Goal: Task Accomplishment & Management: Use online tool/utility

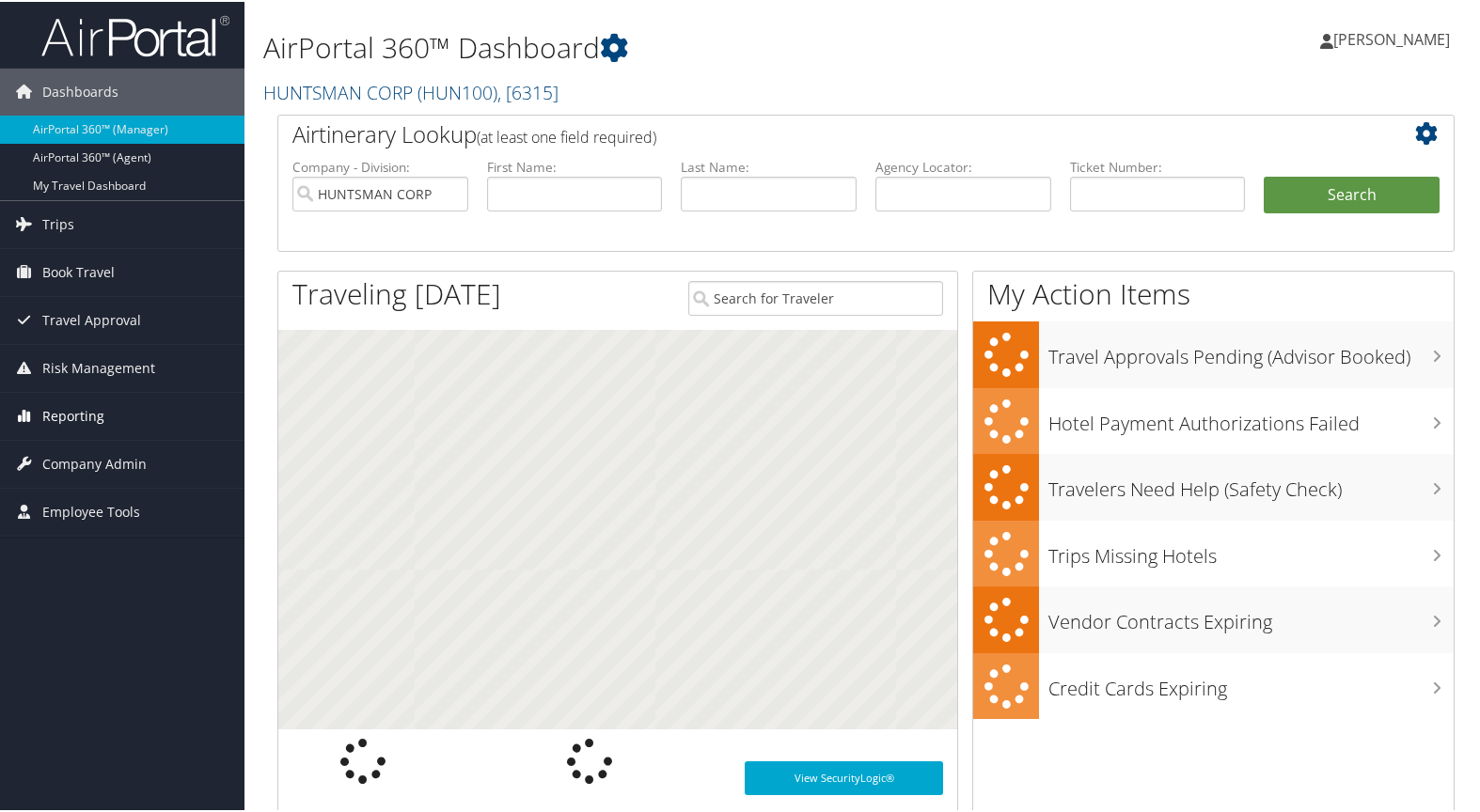
click at [76, 414] on span "Reporting" at bounding box center [73, 414] width 62 height 47
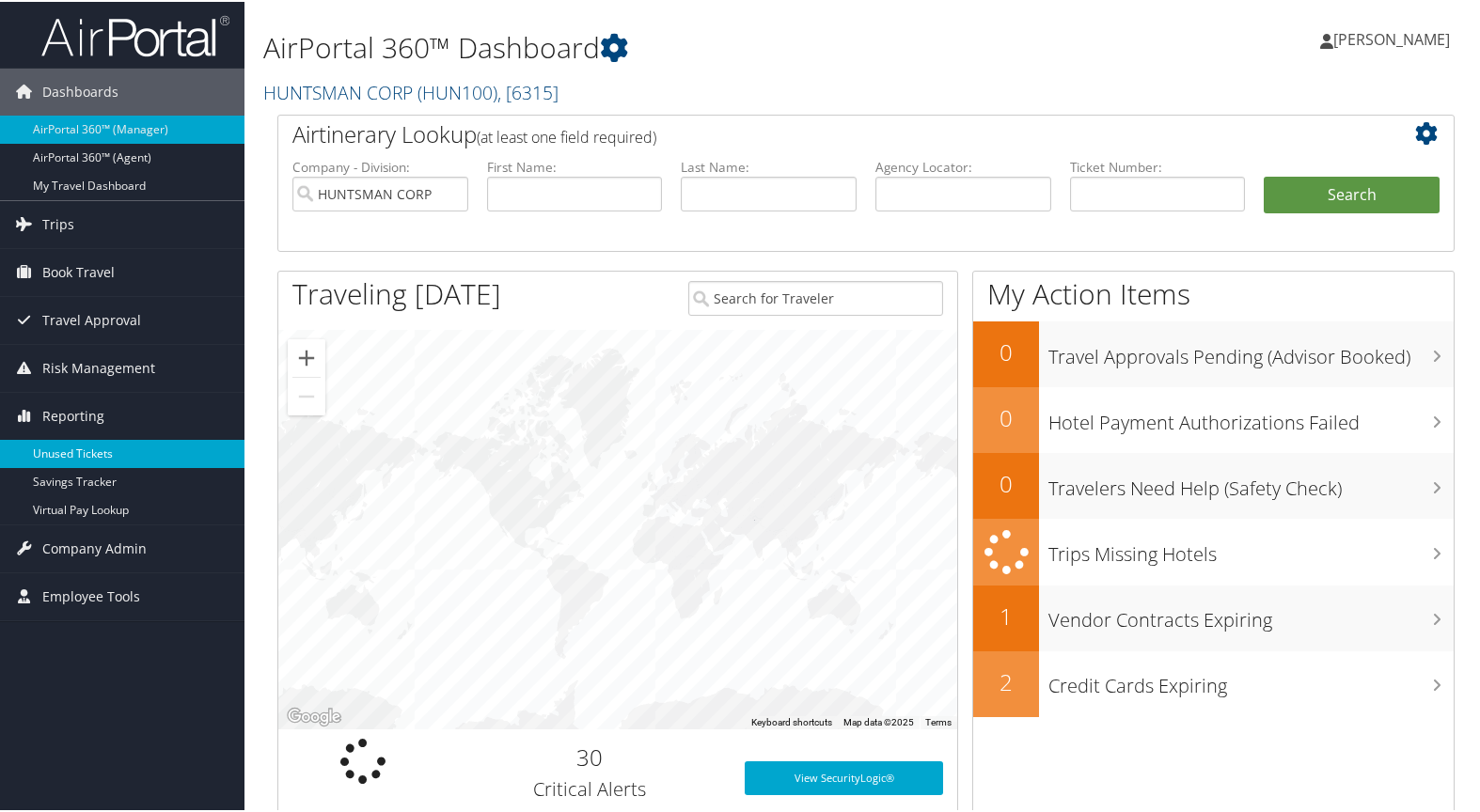
click at [78, 451] on link "Unused Tickets" at bounding box center [122, 452] width 244 height 28
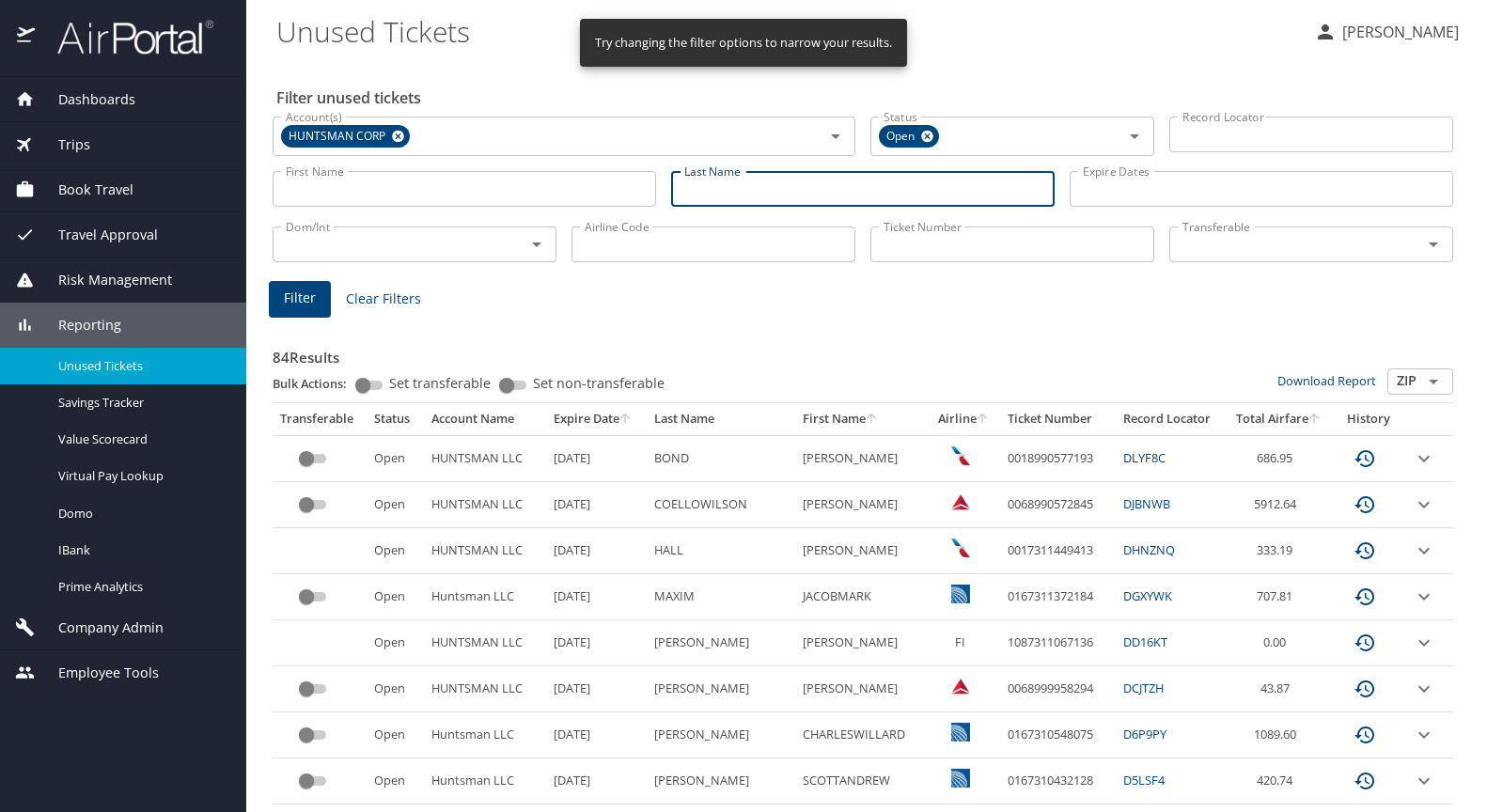
click at [709, 189] on input "Last Name" at bounding box center [862, 188] width 383 height 36
click at [313, 298] on span "Filter" at bounding box center [299, 298] width 32 height 23
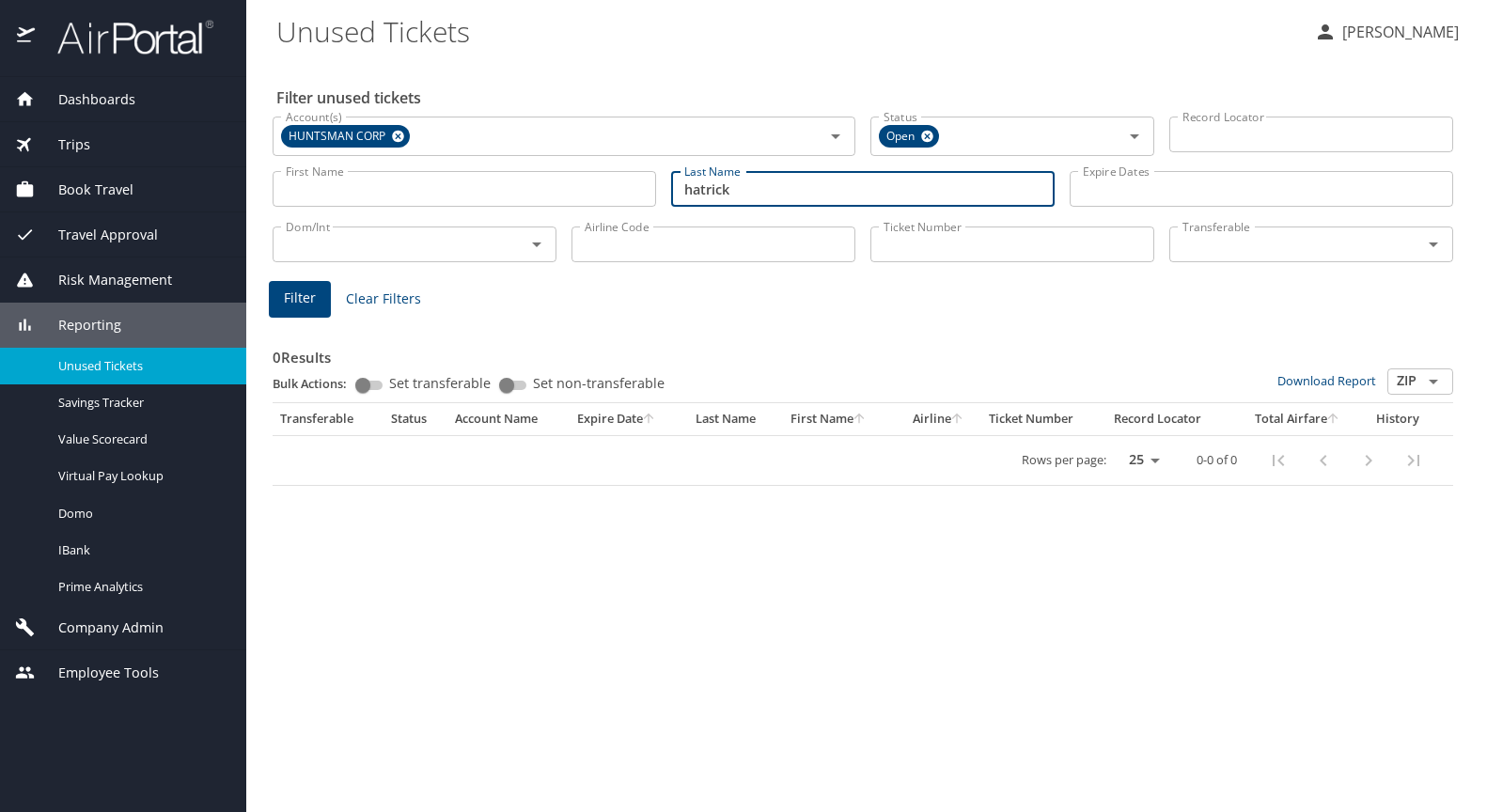
drag, startPoint x: 753, startPoint y: 189, endPoint x: 573, endPoint y: 169, distance: 181.1
click at [574, 169] on div "First Name First Name Last Name hatrick Last Name Expire Dates Expire Dates" at bounding box center [863, 189] width 1195 height 67
click at [307, 300] on span "Filter" at bounding box center [299, 298] width 32 height 23
click at [300, 300] on span "Filter" at bounding box center [299, 298] width 32 height 23
drag, startPoint x: 650, startPoint y: 189, endPoint x: 511, endPoint y: 182, distance: 139.2
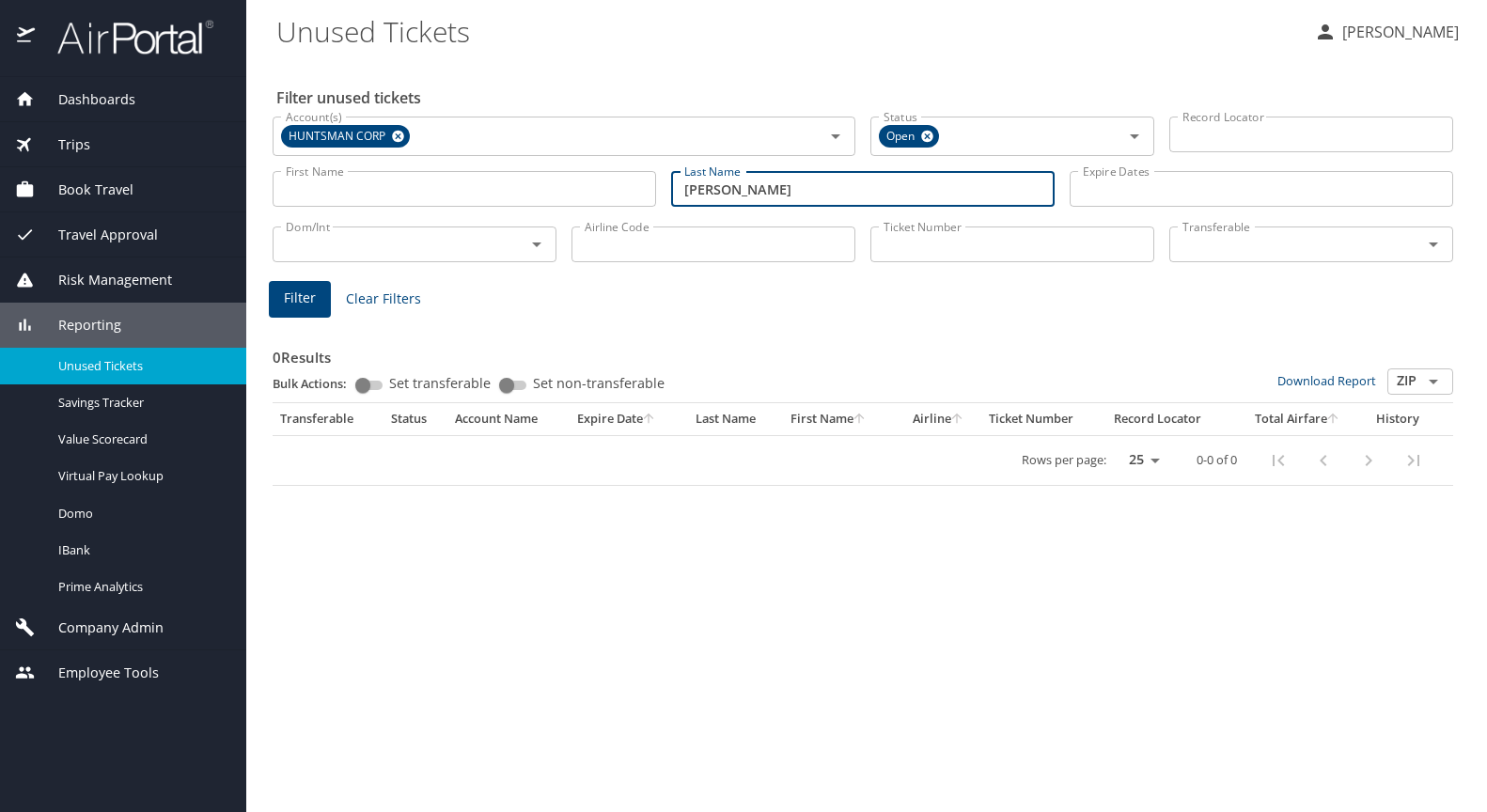
click at [512, 182] on div "First Name First Name Last Name wright Last Name Expire Dates Expire Dates" at bounding box center [863, 189] width 1195 height 67
type input "gundersen"
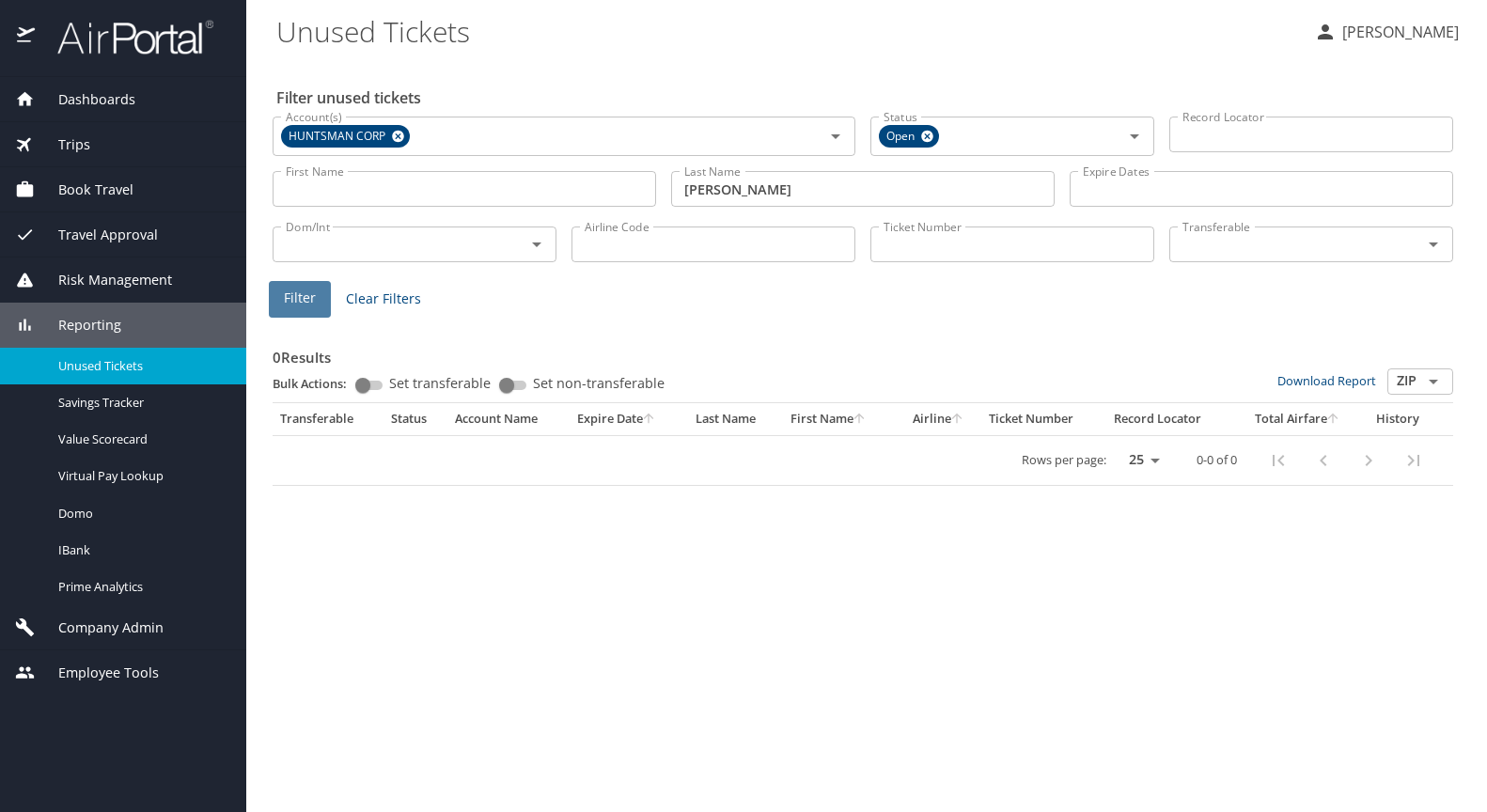
click at [299, 294] on span "Filter" at bounding box center [299, 298] width 32 height 23
